Goal: Transaction & Acquisition: Purchase product/service

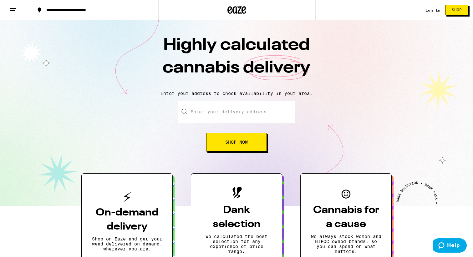
click at [430, 11] on div "Log In" at bounding box center [433, 10] width 15 height 4
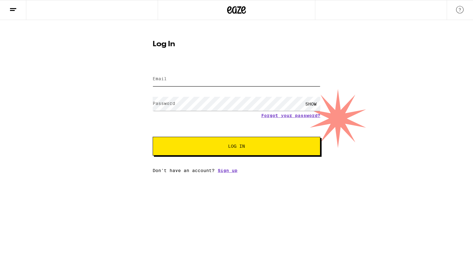
click at [272, 79] on input "Email" at bounding box center [237, 79] width 168 height 14
type input "[EMAIL_ADDRESS][DOMAIN_NAME]"
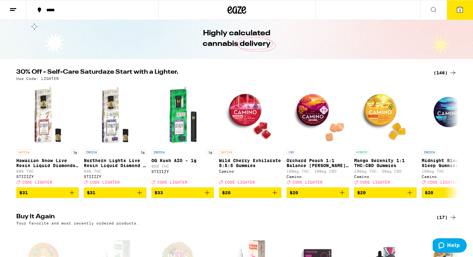
scroll to position [23, 0]
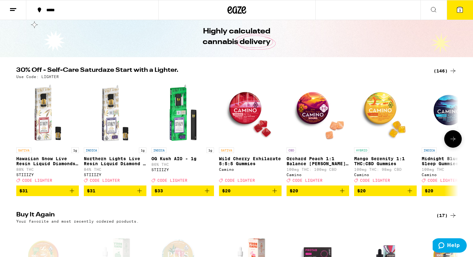
click at [452, 138] on button at bounding box center [453, 139] width 18 height 18
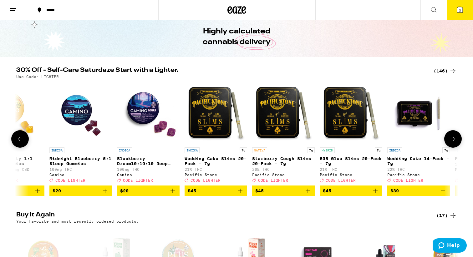
click at [452, 138] on button at bounding box center [453, 139] width 18 height 18
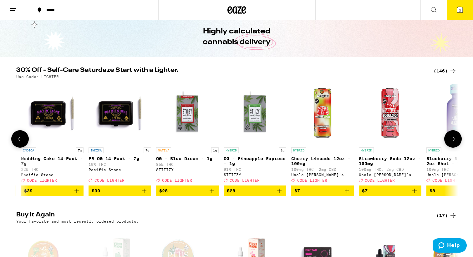
scroll to position [0, 745]
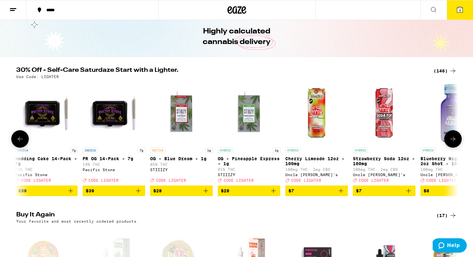
click at [452, 138] on button at bounding box center [453, 139] width 18 height 18
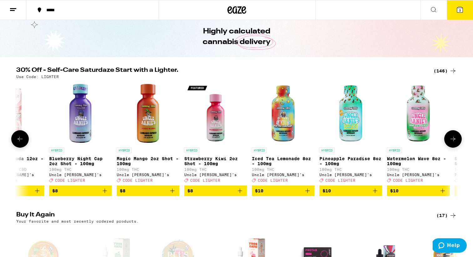
scroll to position [0, 1117]
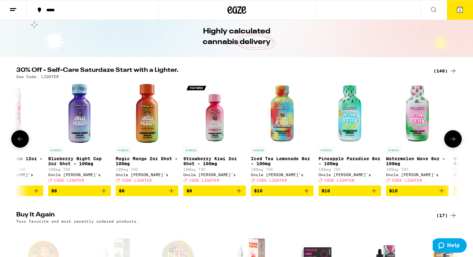
click at [452, 138] on button at bounding box center [453, 139] width 18 height 18
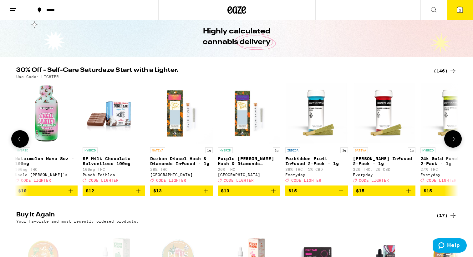
scroll to position [0, 1489]
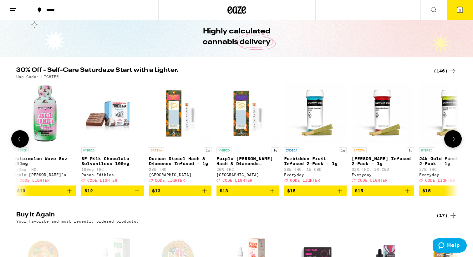
click at [453, 141] on icon at bounding box center [453, 139] width 5 height 4
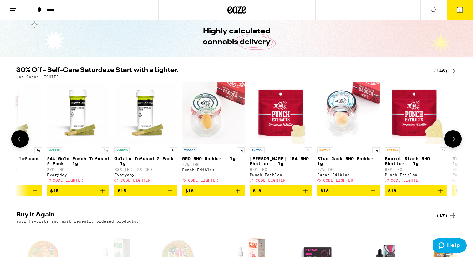
click at [453, 141] on icon at bounding box center [453, 139] width 5 height 4
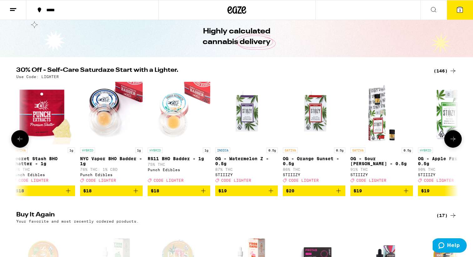
click at [453, 141] on icon at bounding box center [453, 139] width 5 height 4
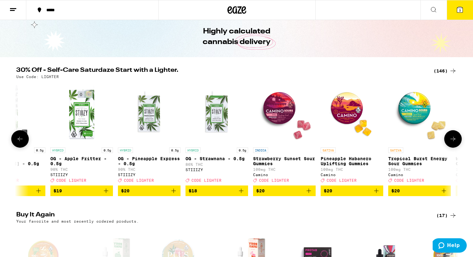
scroll to position [0, 2606]
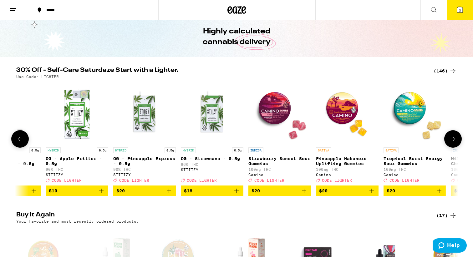
click at [453, 141] on icon at bounding box center [453, 139] width 5 height 4
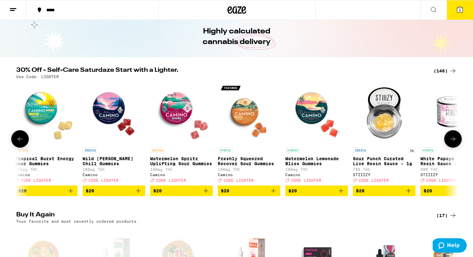
scroll to position [0, 2979]
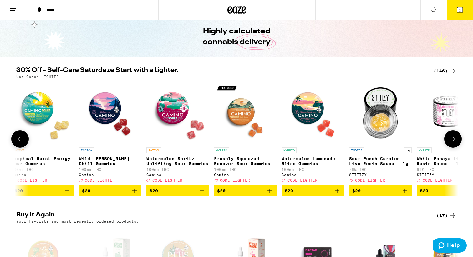
click at [453, 141] on icon at bounding box center [453, 139] width 5 height 4
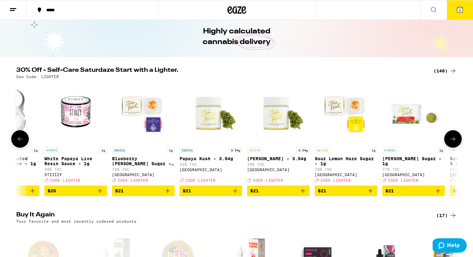
click at [453, 141] on icon at bounding box center [453, 139] width 5 height 4
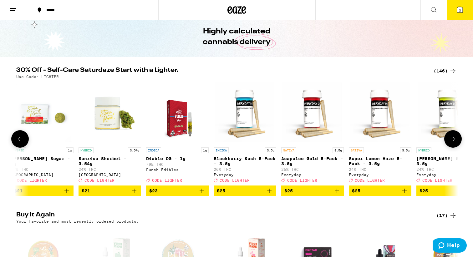
scroll to position [0, 3723]
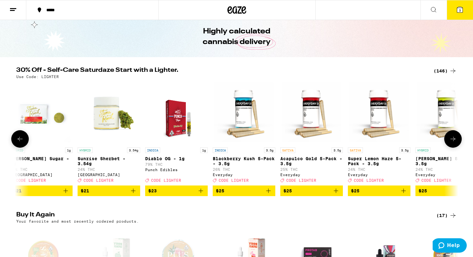
click at [453, 141] on icon at bounding box center [453, 139] width 5 height 4
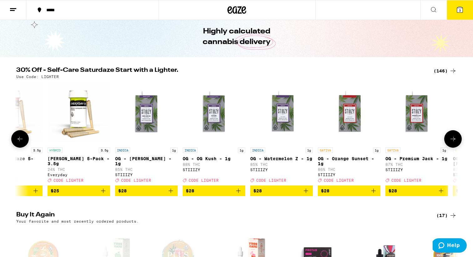
scroll to position [0, 4096]
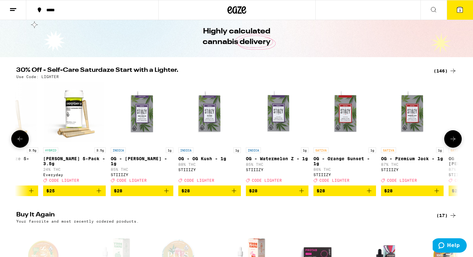
click at [454, 141] on icon at bounding box center [453, 139] width 5 height 4
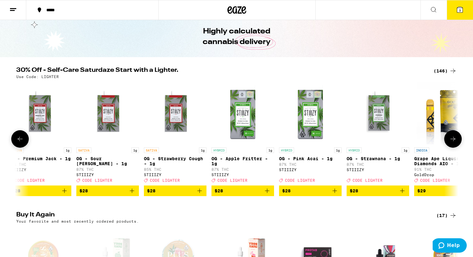
click at [454, 141] on icon at bounding box center [453, 139] width 5 height 4
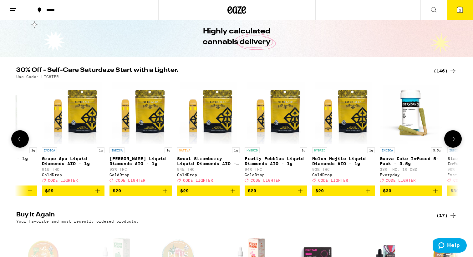
click at [454, 141] on icon at bounding box center [453, 139] width 5 height 4
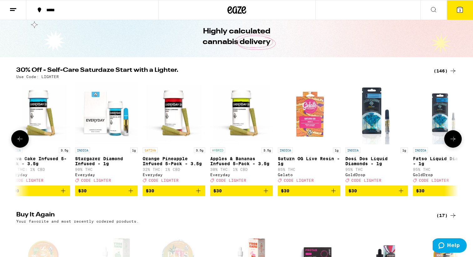
click at [454, 141] on icon at bounding box center [453, 139] width 5 height 4
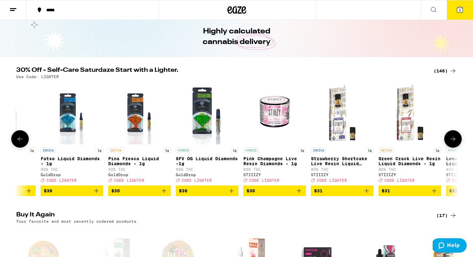
click at [454, 141] on icon at bounding box center [453, 139] width 5 height 4
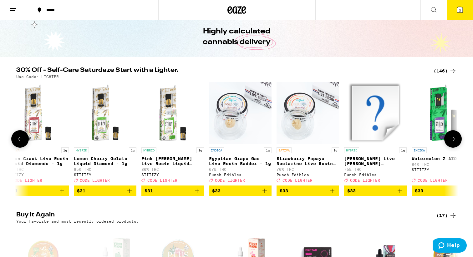
click at [454, 141] on icon at bounding box center [453, 139] width 5 height 4
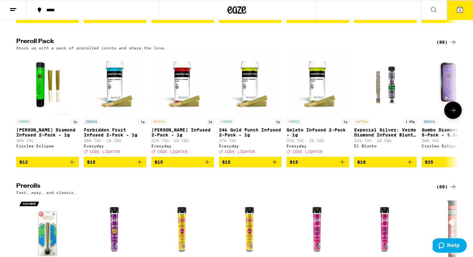
scroll to position [1406, 0]
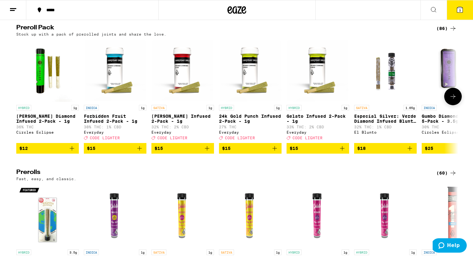
click at [454, 105] on button at bounding box center [453, 97] width 18 height 18
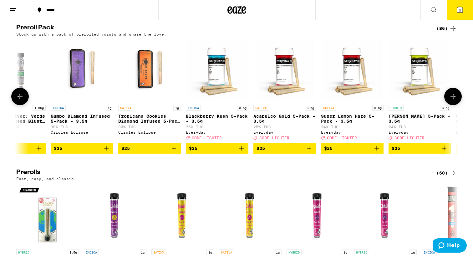
scroll to position [0, 372]
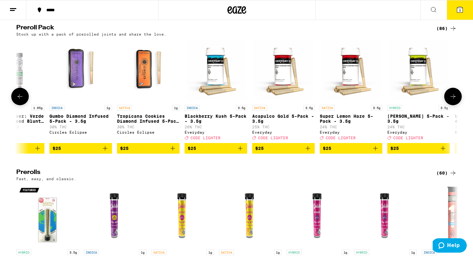
click at [19, 105] on button at bounding box center [20, 97] width 18 height 18
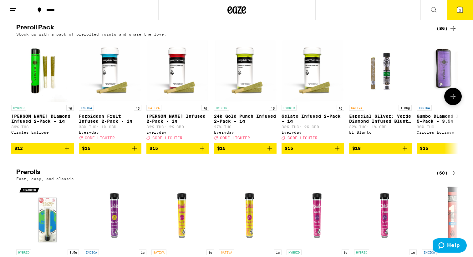
scroll to position [0, 0]
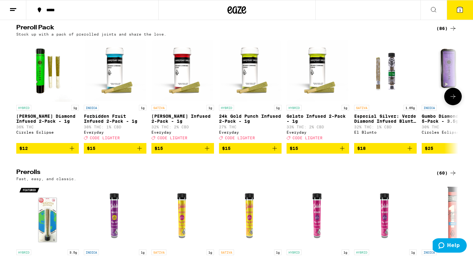
click at [452, 100] on icon at bounding box center [453, 97] width 8 height 8
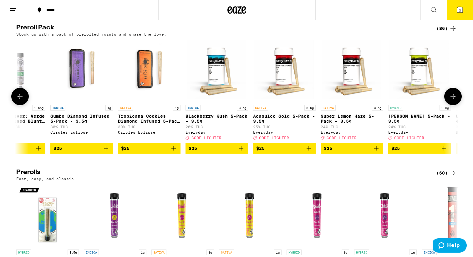
scroll to position [0, 372]
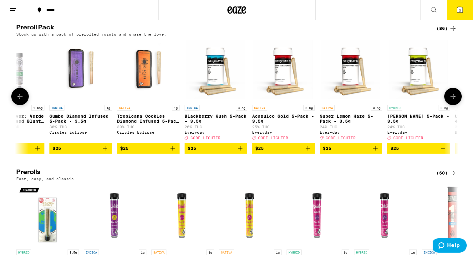
click at [354, 102] on img "Open page for Super Lemon Haze 5-Pack - 3.5g from Everyday" at bounding box center [351, 70] width 63 height 63
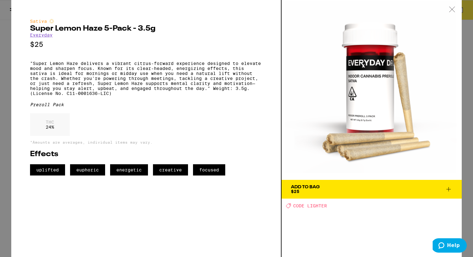
click at [324, 196] on button "Add To Bag $25" at bounding box center [372, 189] width 180 height 19
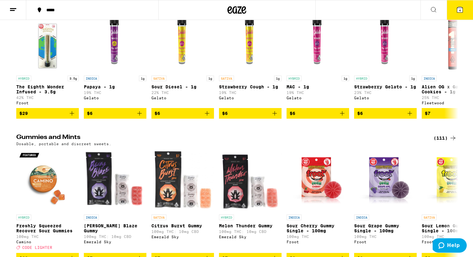
scroll to position [1583, 0]
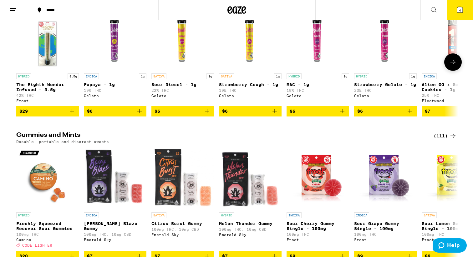
click at [198, 115] on span "$6" at bounding box center [183, 112] width 56 height 8
click at [452, 71] on button at bounding box center [453, 63] width 18 height 18
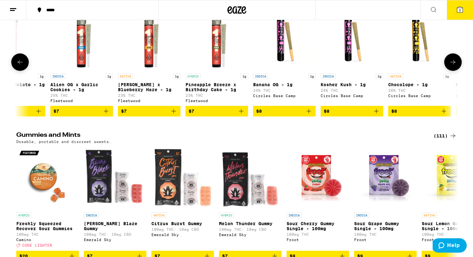
scroll to position [0, 372]
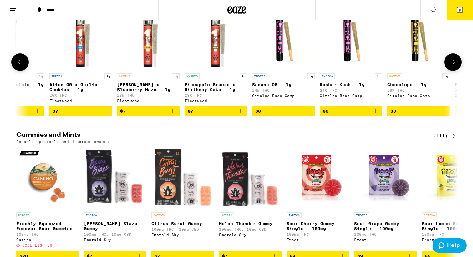
click at [452, 71] on button at bounding box center [453, 63] width 18 height 18
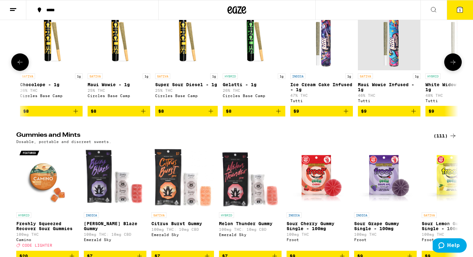
scroll to position [0, 745]
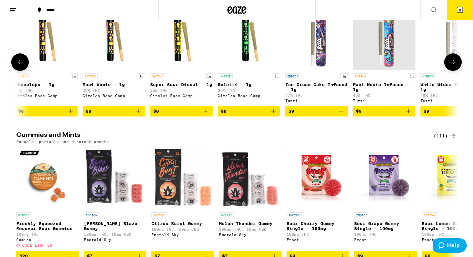
click at [452, 71] on button at bounding box center [453, 63] width 18 height 18
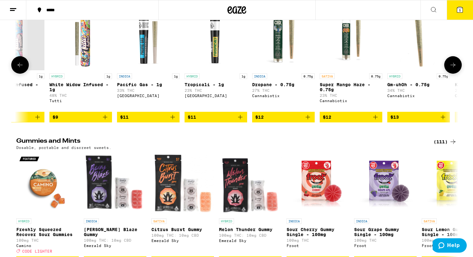
scroll to position [0, 1117]
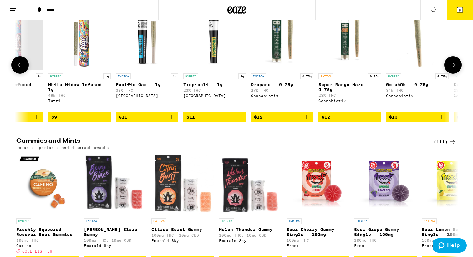
click at [452, 69] on icon at bounding box center [453, 65] width 8 height 8
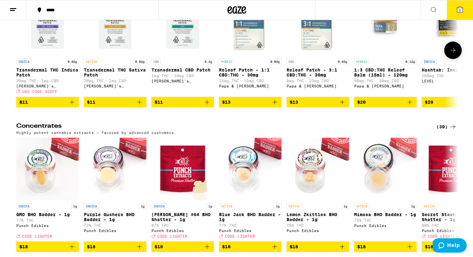
scroll to position [2321, 0]
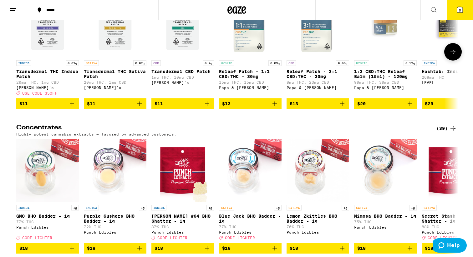
click at [453, 61] on button at bounding box center [453, 52] width 18 height 18
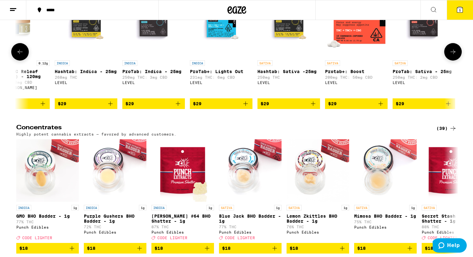
scroll to position [0, 372]
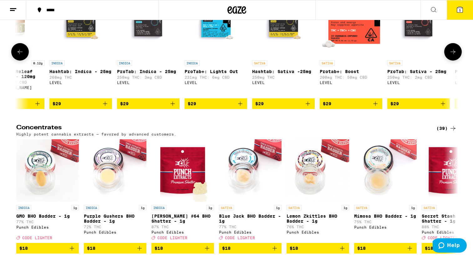
click at [453, 61] on button at bounding box center [453, 52] width 18 height 18
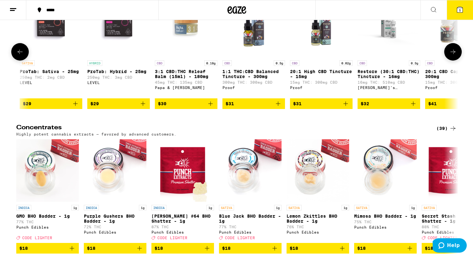
scroll to position [0, 745]
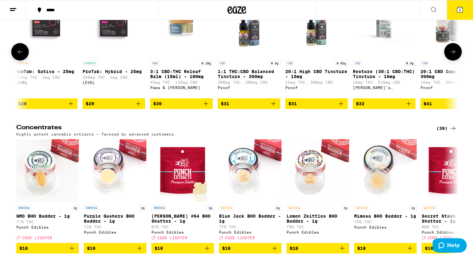
click at [453, 61] on button at bounding box center [453, 52] width 18 height 18
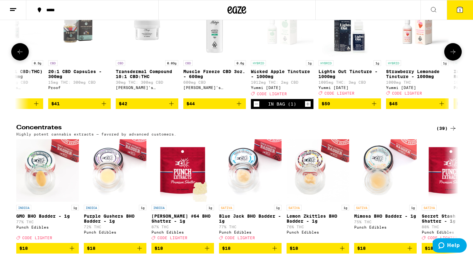
click at [453, 61] on button at bounding box center [453, 52] width 18 height 18
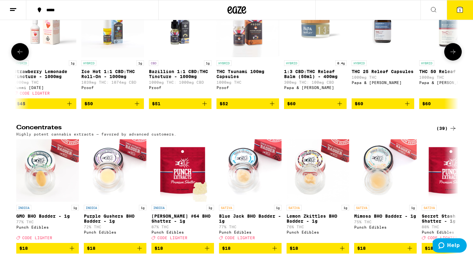
click at [453, 61] on button at bounding box center [453, 52] width 18 height 18
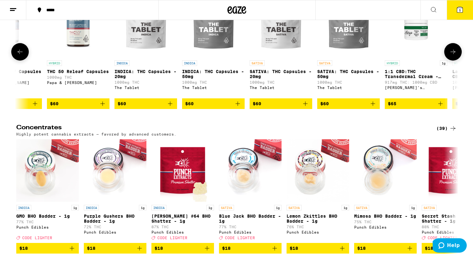
click at [453, 61] on button at bounding box center [453, 52] width 18 height 18
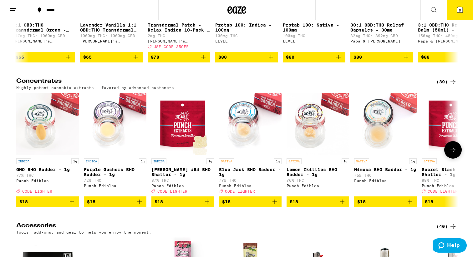
scroll to position [2362, 0]
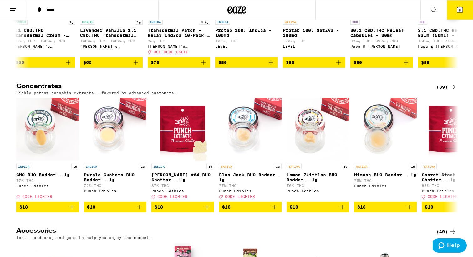
click at [459, 19] on button at bounding box center [453, 11] width 18 height 18
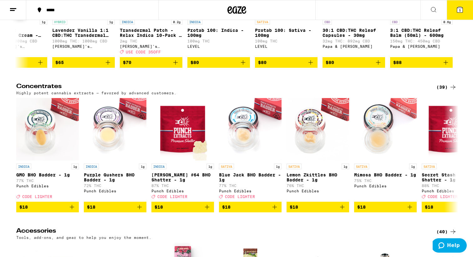
scroll to position [0, 2263]
click at [459, 19] on div at bounding box center [453, 11] width 18 height 18
click at [22, 14] on icon at bounding box center [20, 11] width 8 height 8
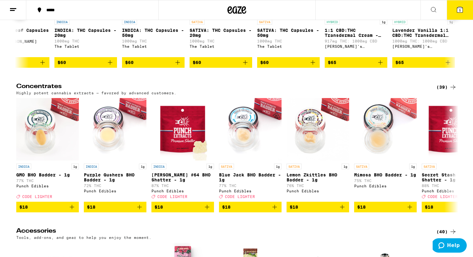
click at [22, 14] on icon at bounding box center [20, 11] width 8 height 8
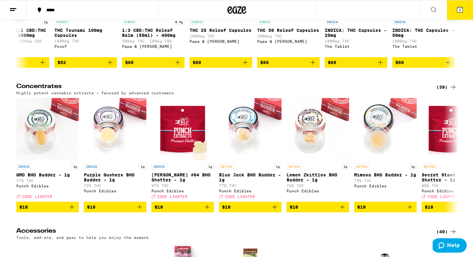
click at [22, 14] on icon at bounding box center [20, 11] width 8 height 8
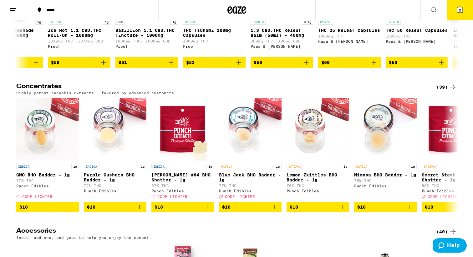
click at [22, 14] on icon at bounding box center [20, 11] width 8 height 8
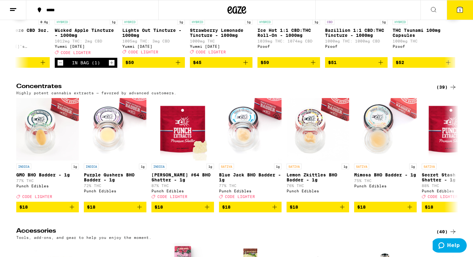
click at [22, 14] on icon at bounding box center [20, 11] width 8 height 8
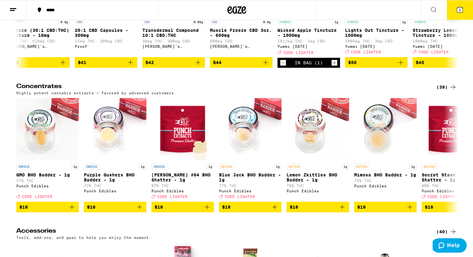
click at [22, 14] on icon at bounding box center [20, 11] width 8 height 8
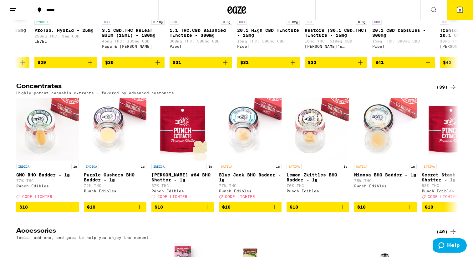
click at [22, 14] on icon at bounding box center [20, 11] width 8 height 8
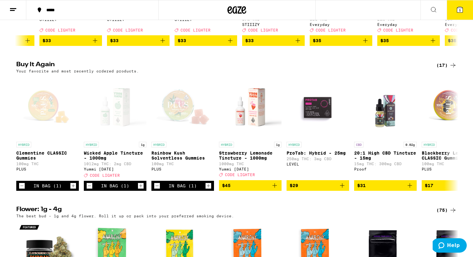
scroll to position [176, 0]
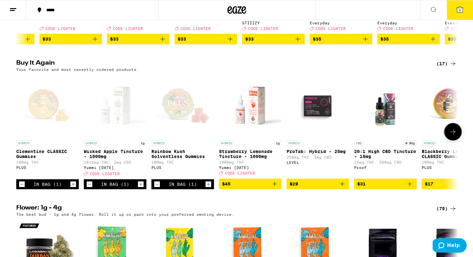
click at [23, 188] on icon "Decrement" at bounding box center [22, 185] width 6 height 8
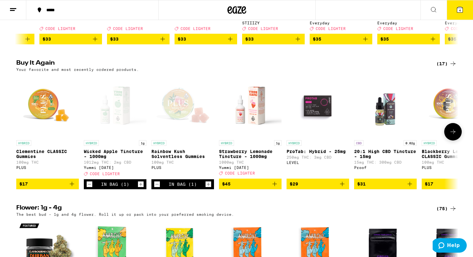
click at [90, 185] on icon "Decrement" at bounding box center [89, 185] width 3 height 0
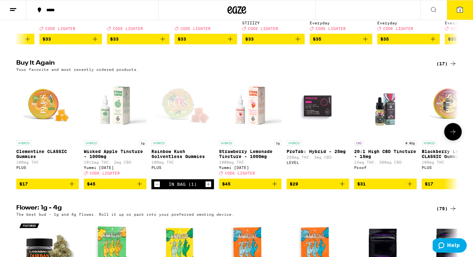
click at [160, 188] on icon "Decrement" at bounding box center [157, 185] width 6 height 8
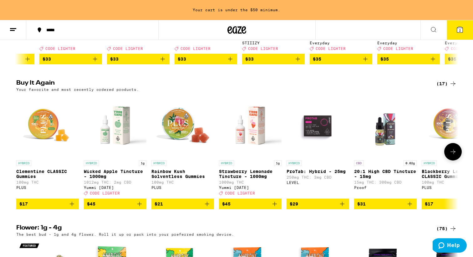
scroll to position [196, 0]
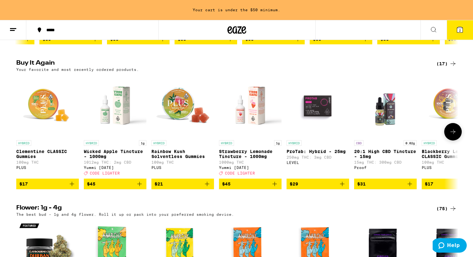
click at [277, 188] on icon "Add to bag" at bounding box center [275, 185] width 8 height 8
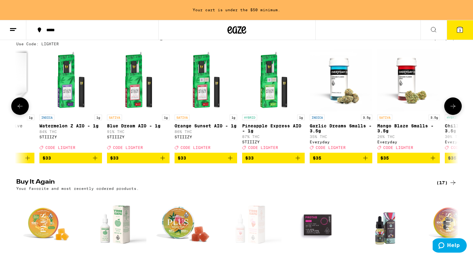
scroll to position [0, 0]
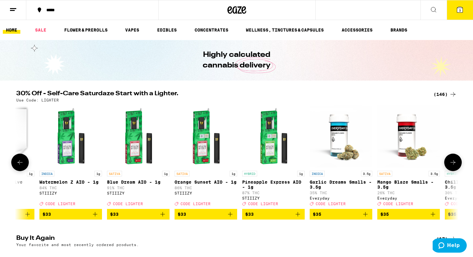
click at [19, 164] on icon at bounding box center [20, 163] width 8 height 8
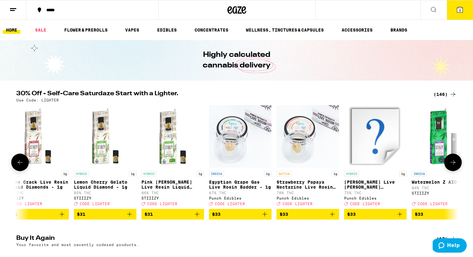
click at [19, 164] on icon at bounding box center [20, 163] width 8 height 8
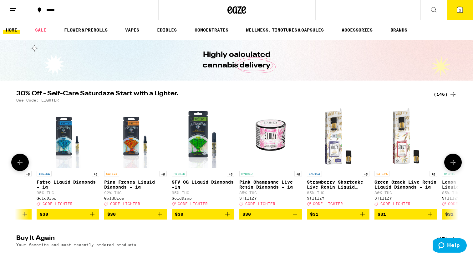
click at [19, 164] on icon at bounding box center [20, 163] width 8 height 8
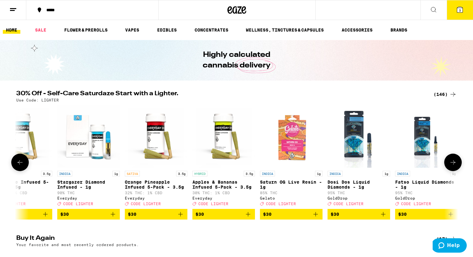
click at [19, 164] on icon at bounding box center [20, 163] width 8 height 8
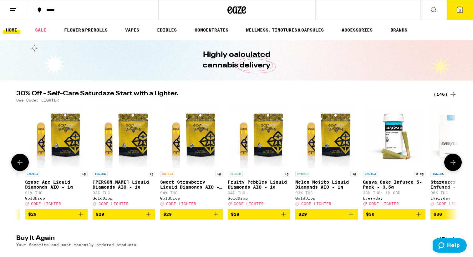
click at [19, 164] on icon at bounding box center [20, 163] width 8 height 8
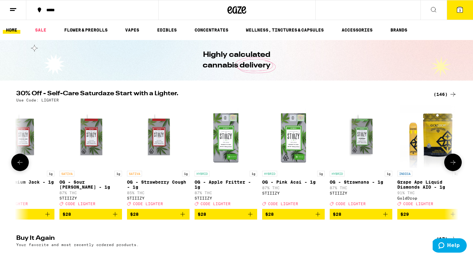
click at [19, 164] on icon at bounding box center [20, 163] width 8 height 8
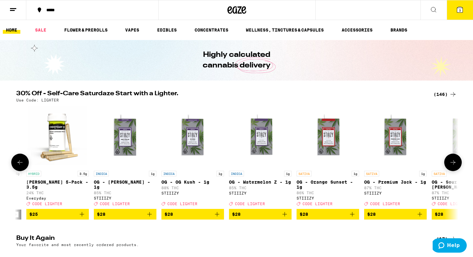
click at [19, 164] on icon at bounding box center [20, 163] width 8 height 8
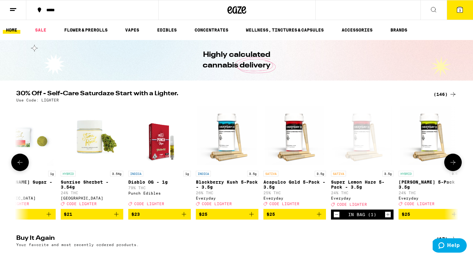
click at [19, 164] on icon at bounding box center [20, 163] width 8 height 8
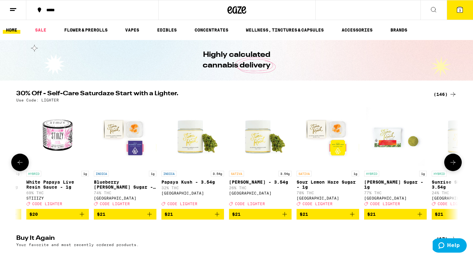
scroll to position [0, 3368]
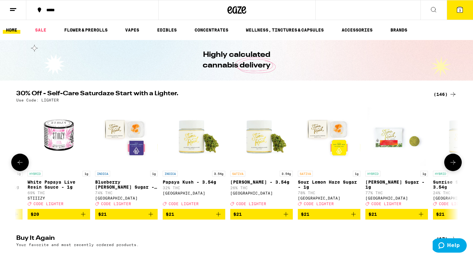
click at [450, 162] on icon at bounding box center [453, 163] width 8 height 8
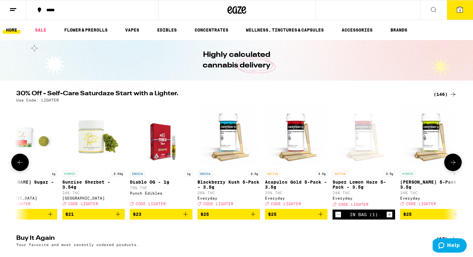
scroll to position [0, 3740]
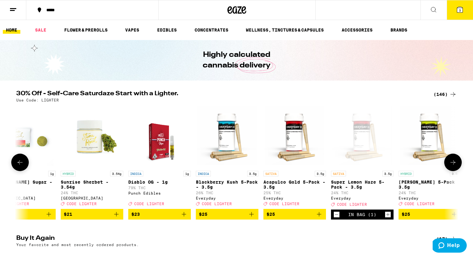
click at [23, 162] on icon at bounding box center [20, 163] width 8 height 8
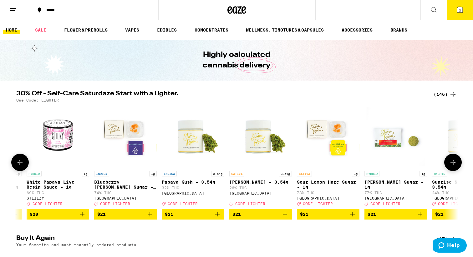
click at [23, 162] on icon at bounding box center [20, 163] width 8 height 8
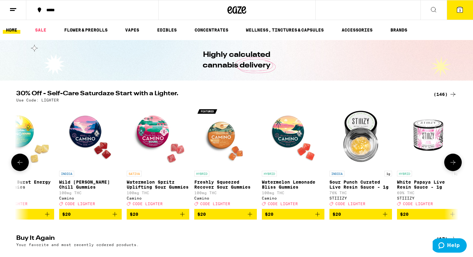
scroll to position [0, 2996]
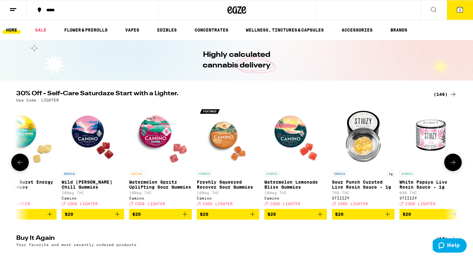
click at [23, 162] on icon at bounding box center [20, 163] width 8 height 8
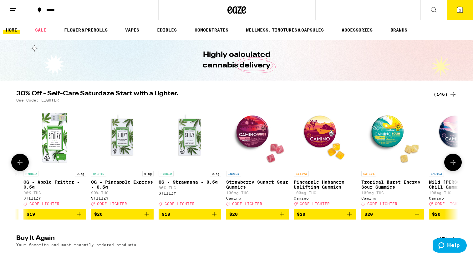
scroll to position [0, 2623]
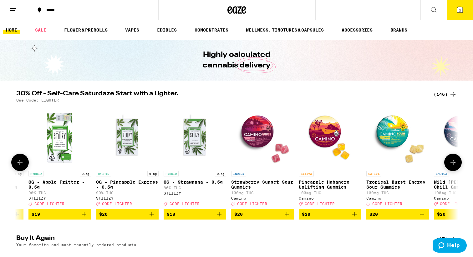
click at [354, 218] on icon "Add to bag" at bounding box center [355, 215] width 8 height 8
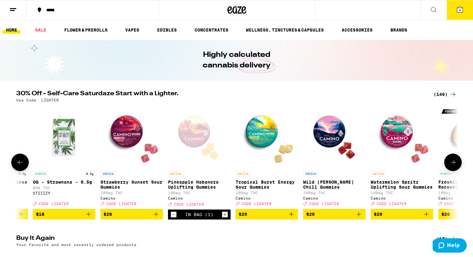
scroll to position [0, 2755]
click at [362, 218] on icon "Add to bag" at bounding box center [359, 215] width 8 height 8
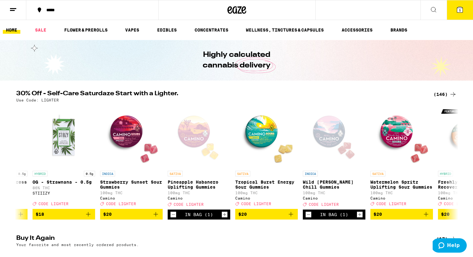
click at [466, 14] on button "5" at bounding box center [460, 9] width 26 height 19
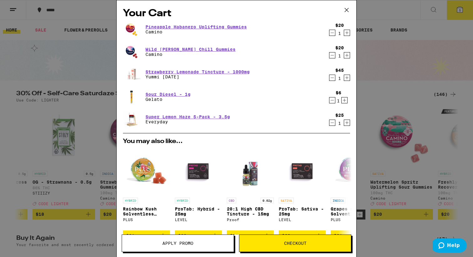
click at [278, 242] on span "Checkout" at bounding box center [295, 244] width 112 height 4
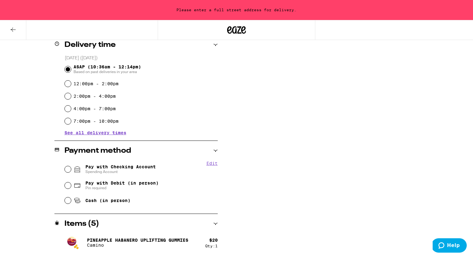
scroll to position [163, 0]
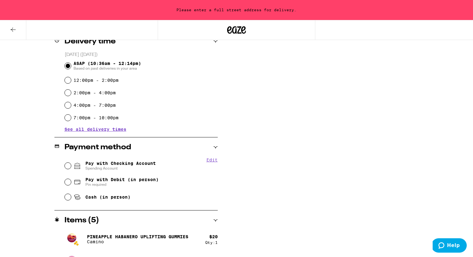
click at [142, 167] on span "Spending Account" at bounding box center [120, 168] width 70 height 5
click at [71, 167] on input "Pay with Checking Account Spending Account" at bounding box center [68, 166] width 6 height 6
radio input "true"
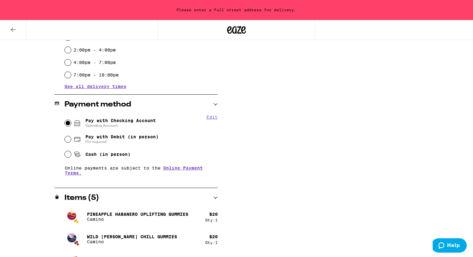
scroll to position [213, 0]
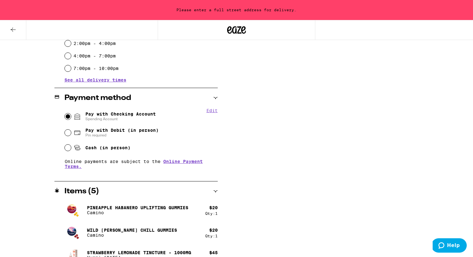
click at [209, 111] on button "Edit" at bounding box center [211, 110] width 11 height 5
click at [209, 111] on button "Done" at bounding box center [211, 110] width 11 height 5
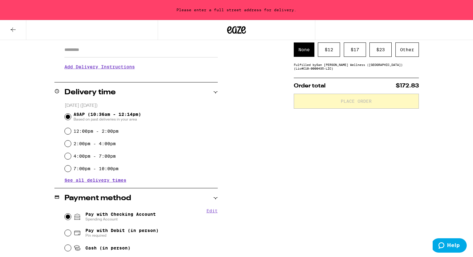
scroll to position [0, 0]
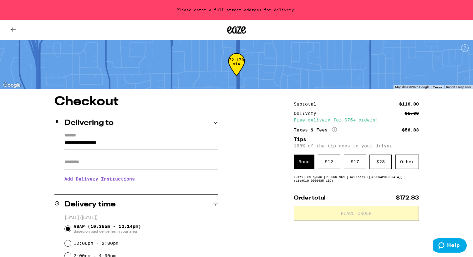
click at [302, 164] on div "None" at bounding box center [304, 162] width 21 height 14
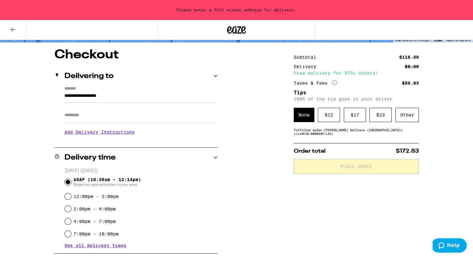
scroll to position [49, 0]
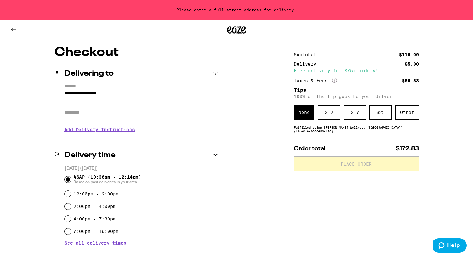
click at [171, 94] on input "**********" at bounding box center [140, 95] width 153 height 11
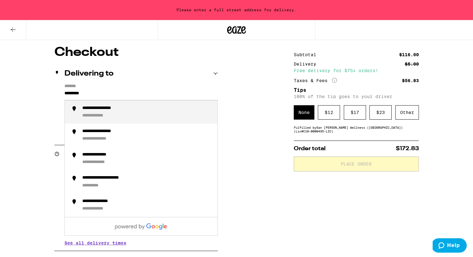
click at [172, 115] on div "**********" at bounding box center [147, 112] width 130 height 13
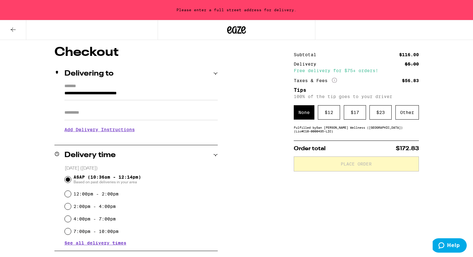
type input "**********"
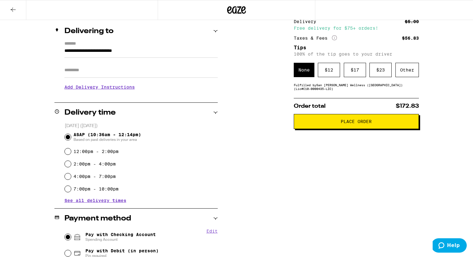
scroll to position [73, 0]
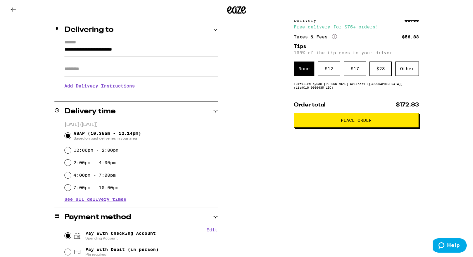
click at [304, 122] on span "Place Order" at bounding box center [356, 120] width 115 height 4
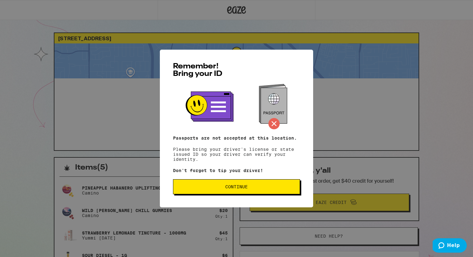
click at [280, 189] on span "Continue" at bounding box center [236, 187] width 116 height 4
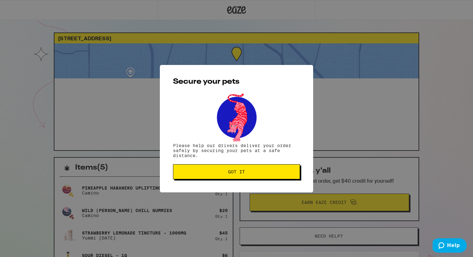
click at [263, 171] on button "Got it" at bounding box center [236, 172] width 127 height 15
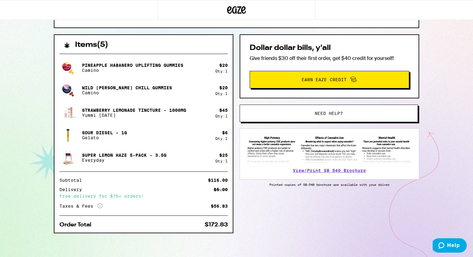
scroll to position [124, 0]
